Goal: Task Accomplishment & Management: Manage account settings

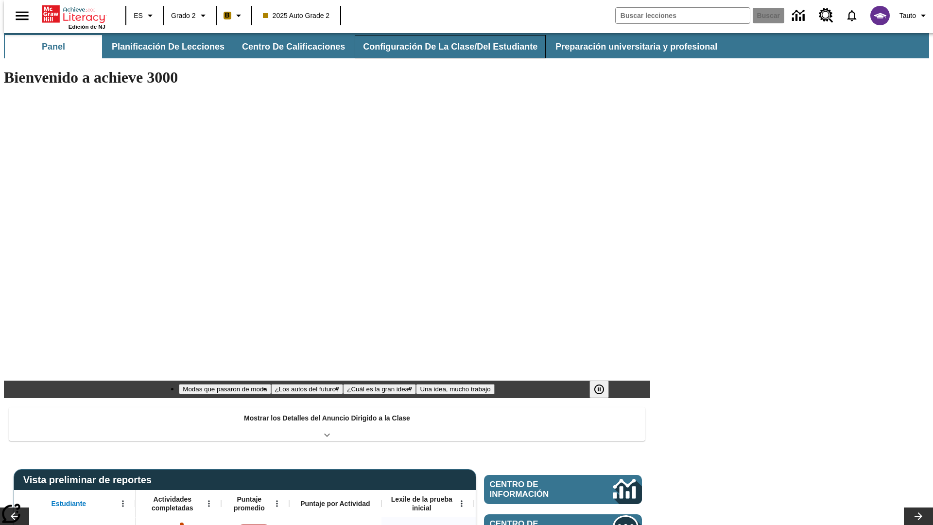
click at [440, 47] on button "Configuración de la clase/del estudiante" at bounding box center [450, 46] width 191 height 23
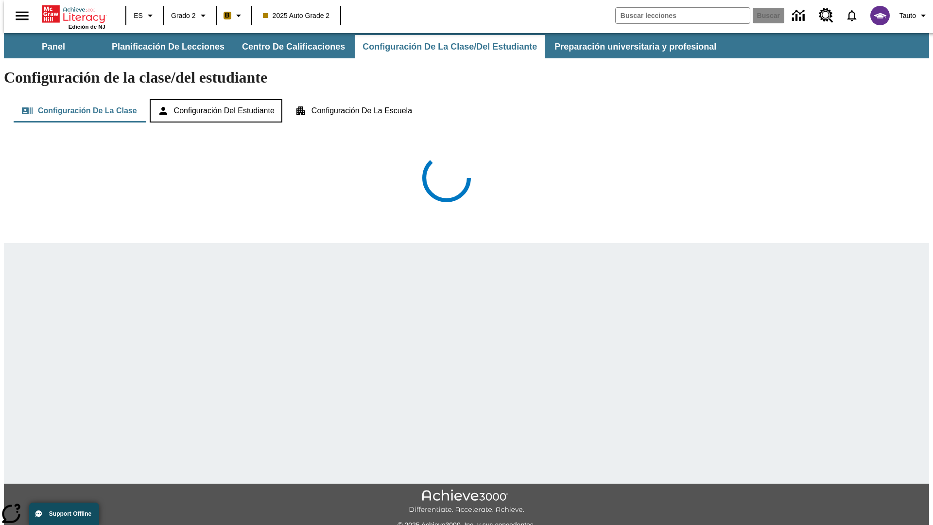
click at [217, 99] on button "Configuración del estudiante" at bounding box center [216, 110] width 133 height 23
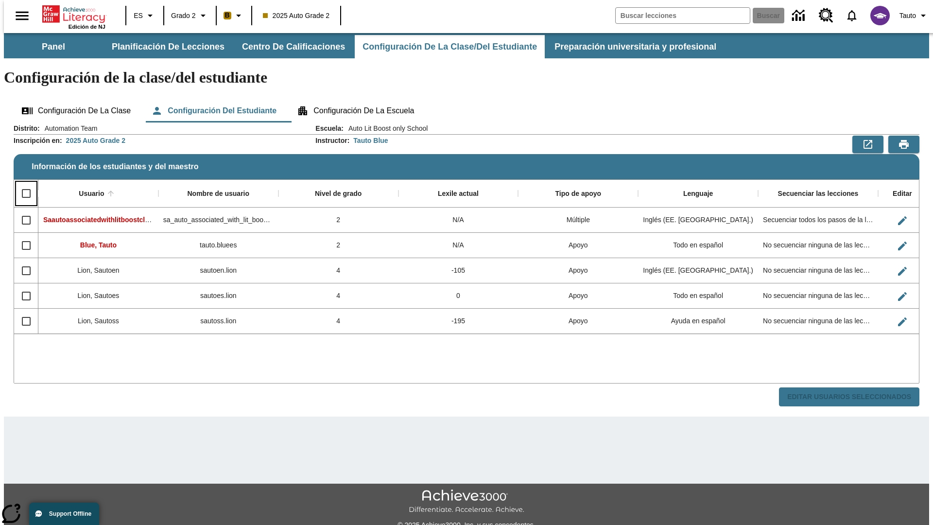
click at [22, 183] on input "Select all rows" at bounding box center [26, 193] width 20 height 20
checkbox input "true"
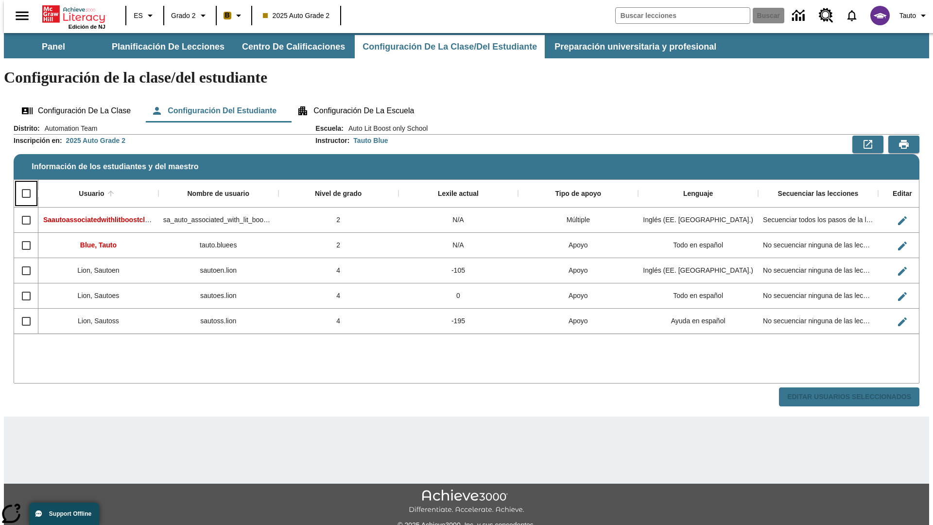
checkbox input "true"
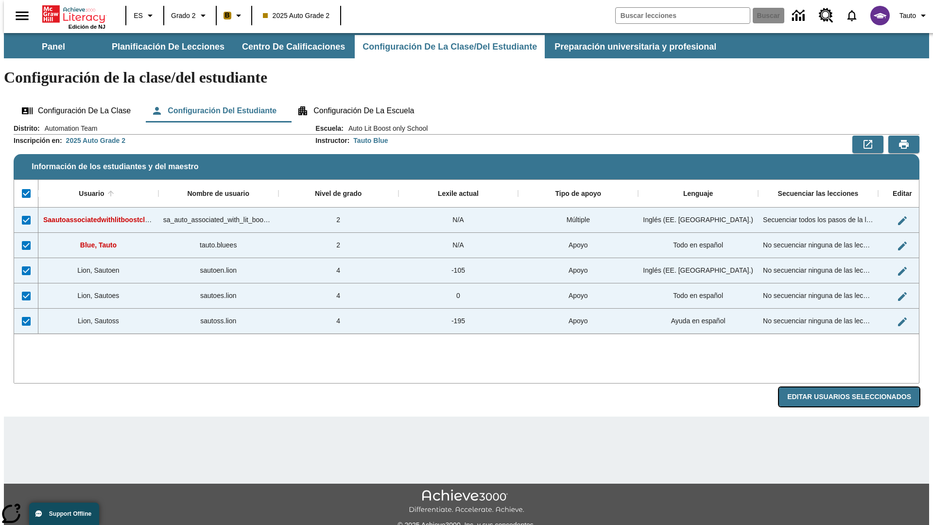
click at [857, 387] on button "Editar Usuarios Seleccionados" at bounding box center [849, 396] width 141 height 19
